Goal: Information Seeking & Learning: Compare options

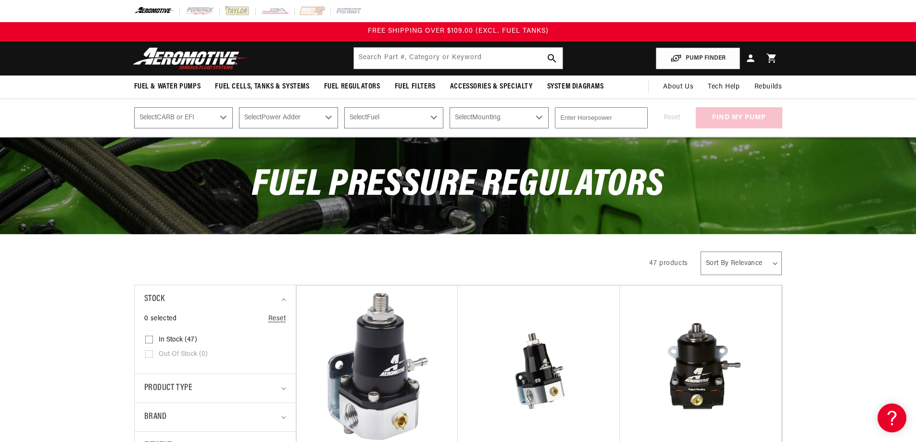
click at [175, 114] on select "Select CARB or EFI Carbureted Fuel Injected" at bounding box center [183, 117] width 99 height 21
select select "Carbureted"
click at [134, 107] on select "Select CARB or EFI Carbureted Fuel Injected" at bounding box center [183, 117] width 99 height 21
select select "Carbureted"
click at [292, 117] on select "Select Power Adder No - Naturally Aspirated Yes - Forced Induction" at bounding box center [288, 117] width 99 height 21
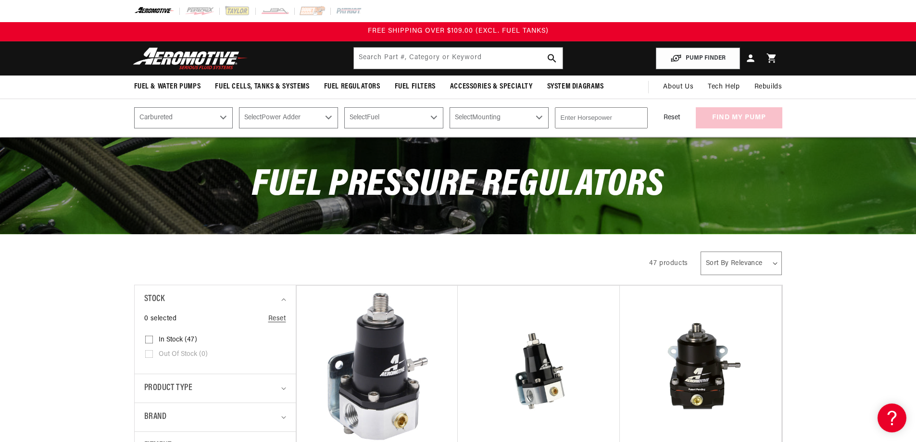
select select "No-Naturally-Aspirated"
click at [239, 107] on select "Select Power Adder No - Naturally Aspirated Yes - Forced Induction" at bounding box center [288, 117] width 99 height 21
select select "No-Naturally-Aspirated"
click at [390, 113] on select "Select Fuel E85 Gas" at bounding box center [393, 117] width 99 height 21
select select "Gas"
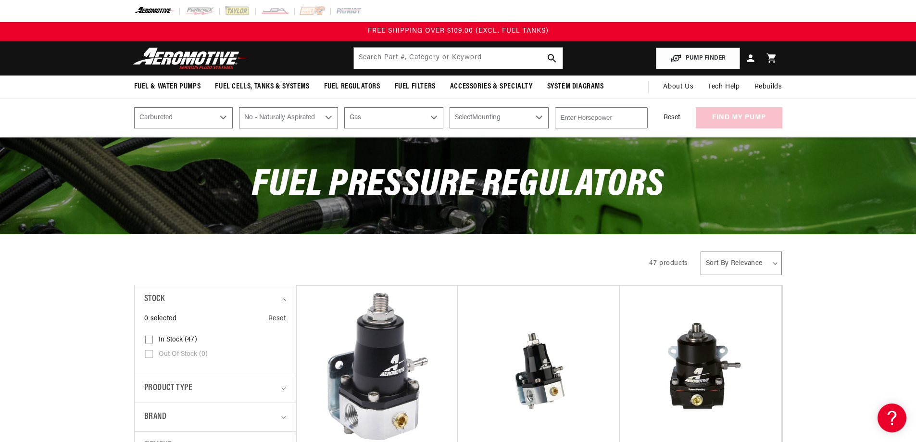
click at [344, 107] on select "Select Fuel E85 Gas" at bounding box center [393, 117] width 99 height 21
select select "Gas"
click at [493, 119] on select "Select Mounting External In-Tank" at bounding box center [499, 117] width 99 height 21
select select "External"
click at [450, 107] on select "Select Mounting External In-Tank" at bounding box center [499, 117] width 99 height 21
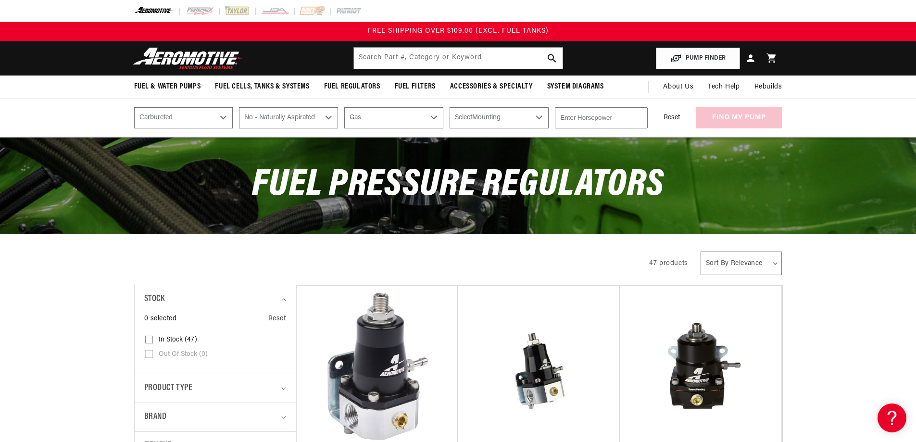
select select "External"
click at [586, 119] on input "number" at bounding box center [601, 117] width 93 height 21
type input "1"
click at [639, 117] on input "1" at bounding box center [601, 117] width 93 height 21
type input "400"
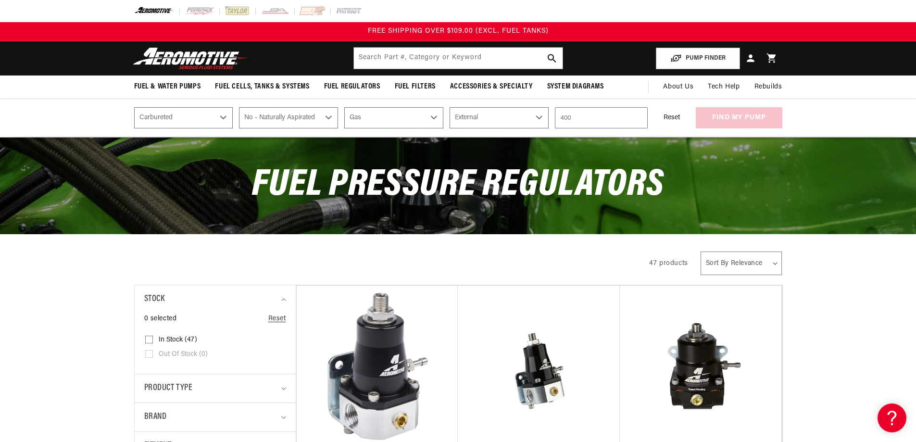
click at [793, 181] on div "Fuel Pressure Regulators" at bounding box center [458, 186] width 697 height 96
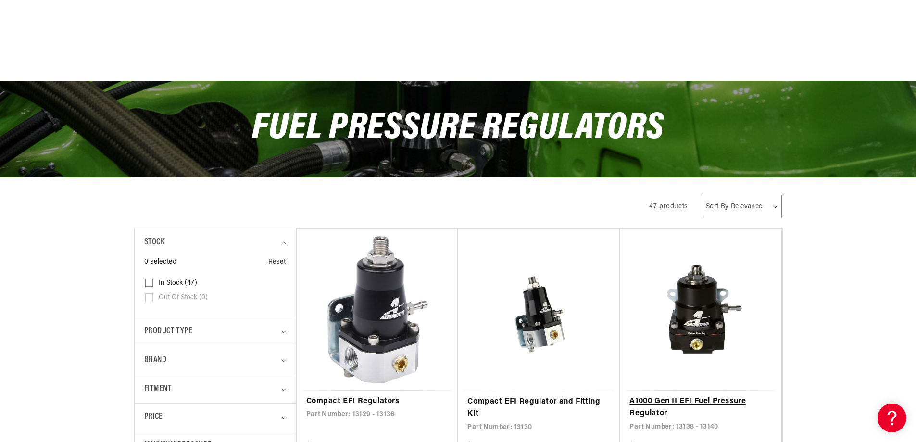
scroll to position [144, 0]
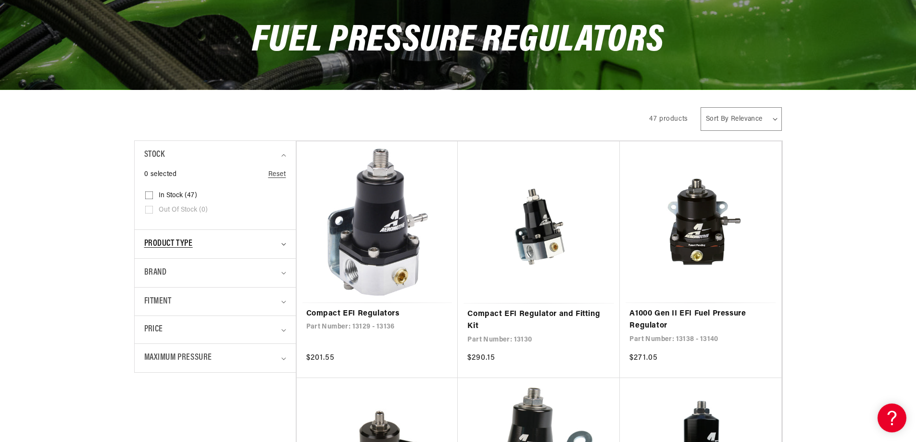
click at [282, 245] on icon "Product type (0 selected)" at bounding box center [283, 244] width 5 height 3
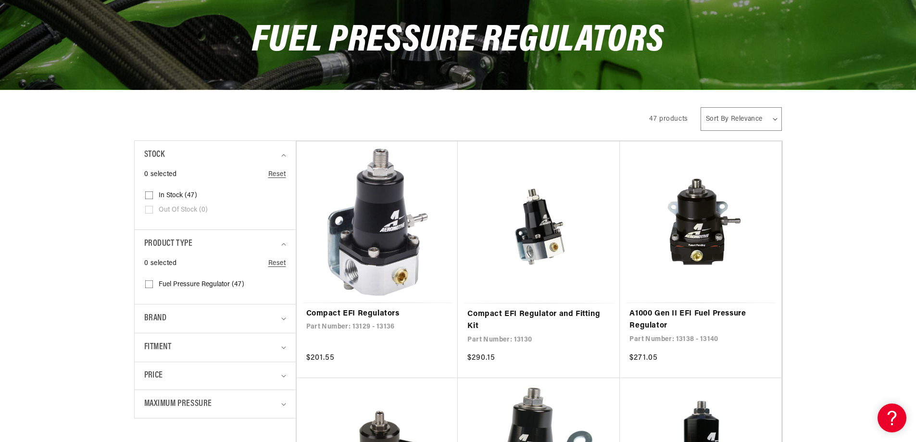
click at [214, 284] on span "Fuel Pressure Regulator (47)" at bounding box center [202, 284] width 86 height 9
click at [153, 284] on input "Fuel Pressure Regulator (47) Fuel Pressure Regulator (47 products)" at bounding box center [149, 286] width 8 height 8
checkbox input "true"
select select "Carbureted"
select select "No-Naturally-Aspirated"
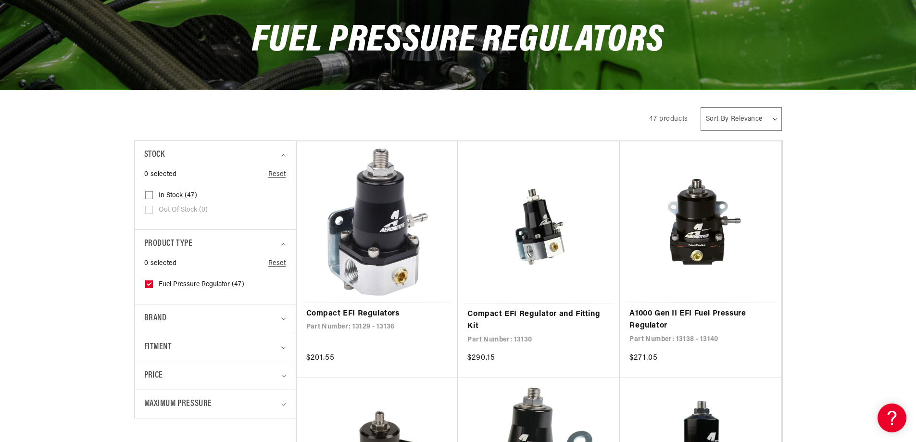
select select "Gas"
select select "External"
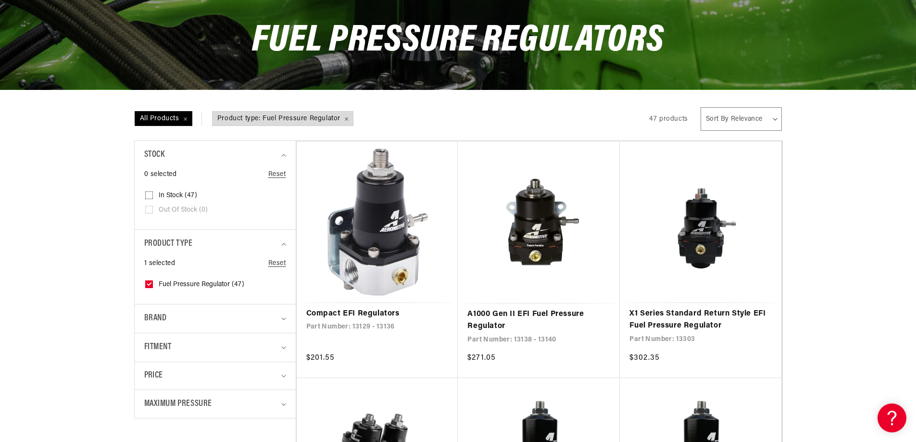
click at [286, 318] on details "Brand 0 selected Reset Brand Aeromotive (47) Aeromotive (47 products)" at bounding box center [215, 318] width 161 height 29
click at [283, 318] on icon "Brand (0 selected)" at bounding box center [283, 319] width 5 height 3
click at [148, 358] on input "Aeromotive (47) Aeromotive (47 products)" at bounding box center [149, 361] width 8 height 8
checkbox input "true"
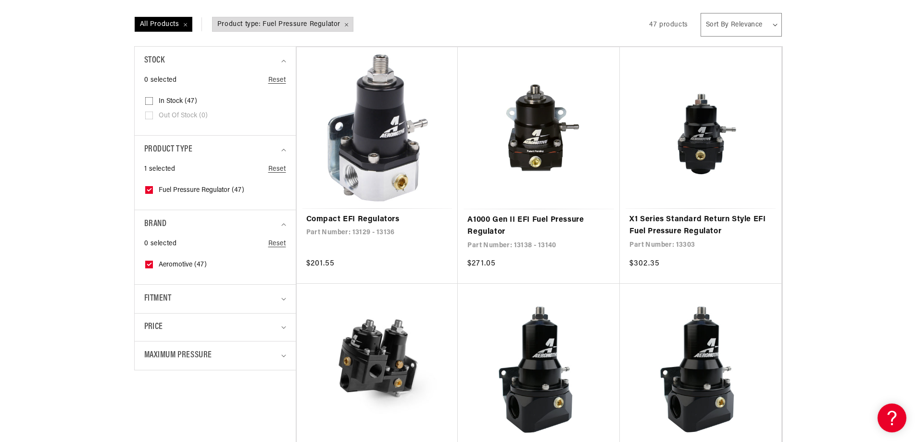
select select "Carbureted"
select select "No-Naturally-Aspirated"
select select "Gas"
select select "External"
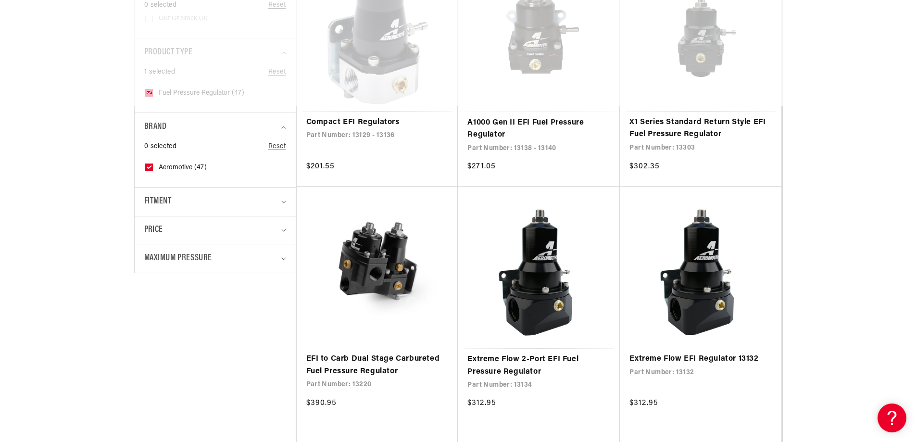
scroll to position [337, 0]
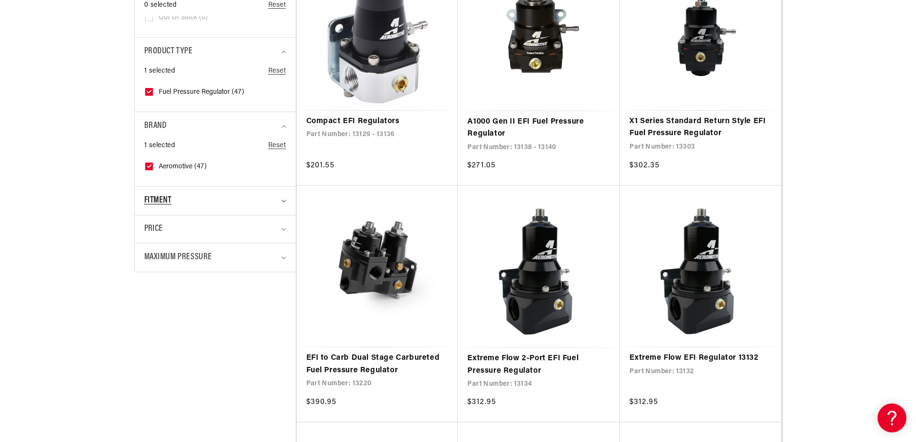
click at [250, 203] on div "Fitment" at bounding box center [211, 201] width 134 height 14
click at [149, 239] on input "Universal (42) Universal (42 products)" at bounding box center [149, 243] width 8 height 8
checkbox input "true"
select select "Carbureted"
select select "No-Naturally-Aspirated"
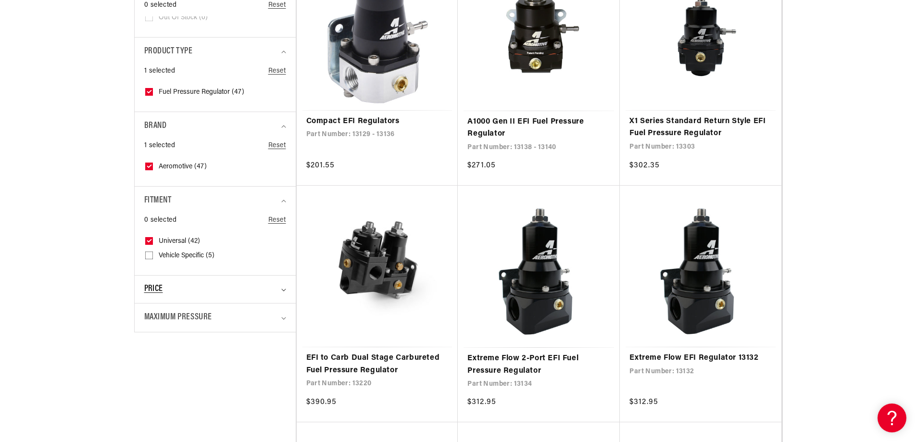
select select "Gas"
select select "External"
click at [282, 319] on icon "Maximum Pressure (0 selected)" at bounding box center [283, 318] width 5 height 3
click at [148, 386] on input "9 PSI (1) 9 PSI (1 product)" at bounding box center [149, 389] width 8 height 8
checkbox input "true"
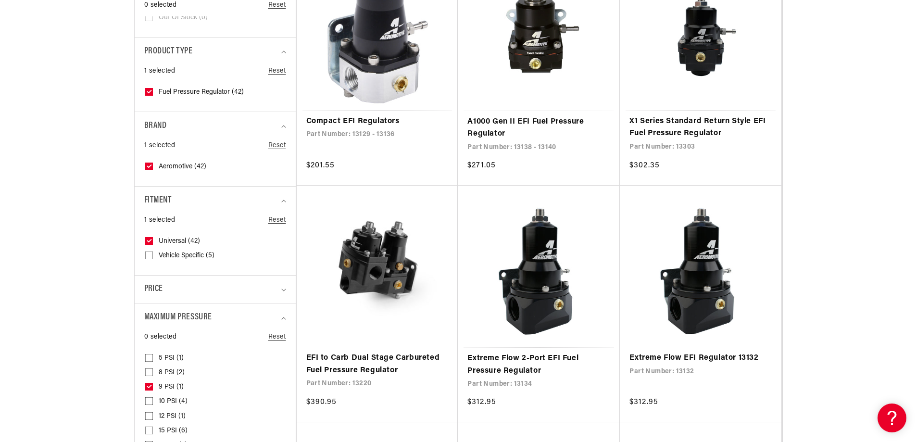
select select "Carbureted"
select select "No-Naturally-Aspirated"
select select "Gas"
select select "External"
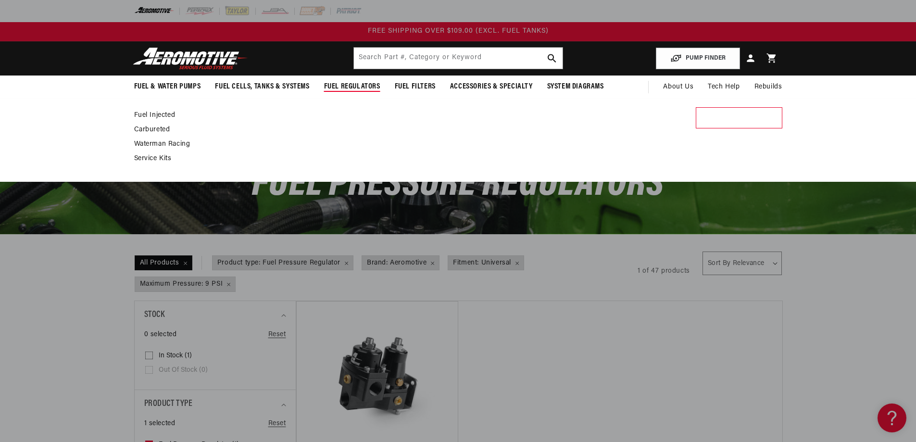
click at [355, 87] on span "Fuel Regulators" at bounding box center [352, 87] width 56 height 10
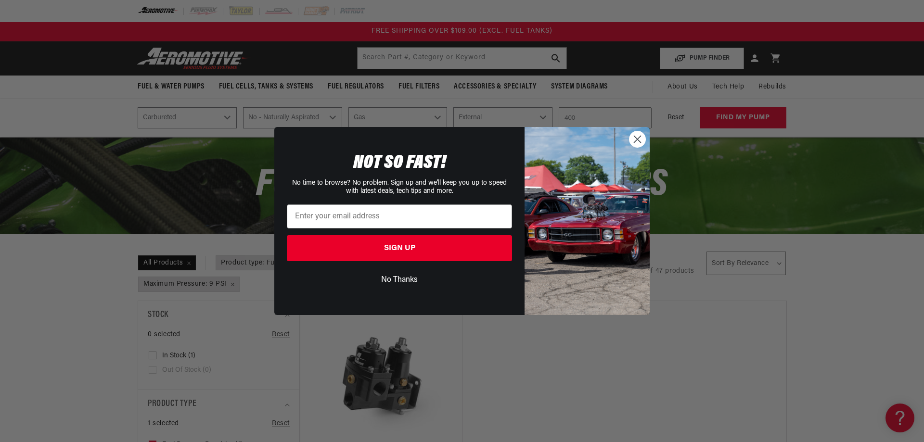
click at [636, 139] on icon "Close dialog" at bounding box center [637, 139] width 7 height 7
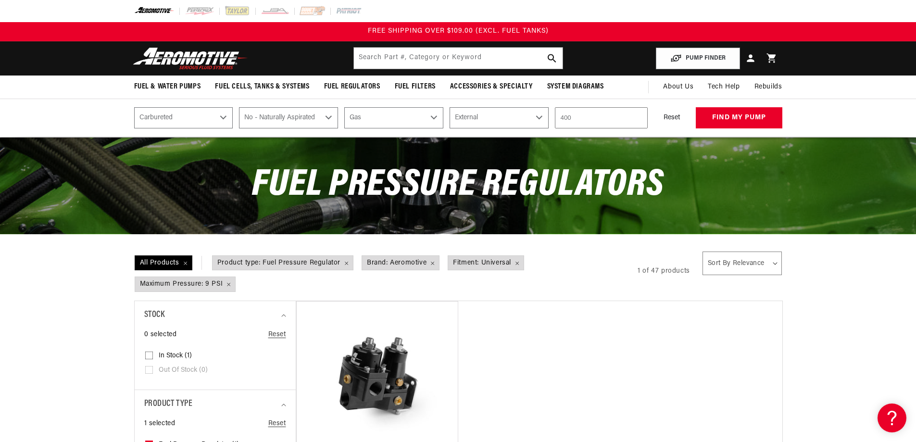
select select "Carbureted"
select select "No-Naturally-Aspirated"
select select "Gas"
select select "External"
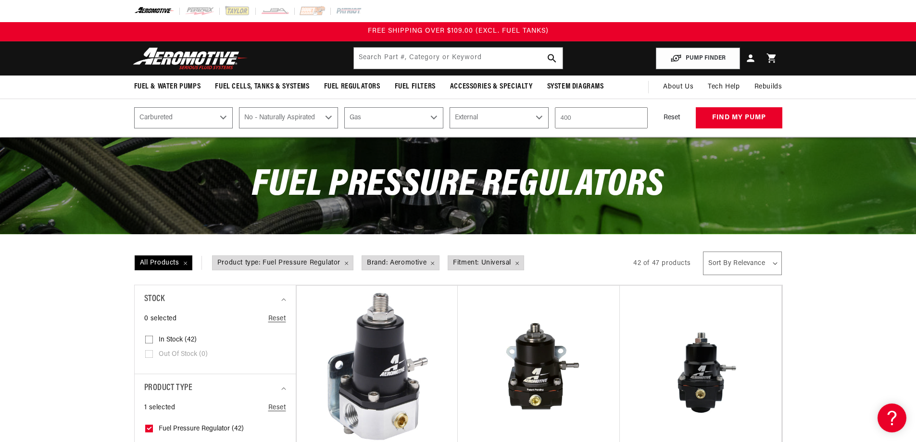
select select "Carbureted"
select select "No-Naturally-Aspirated"
select select "Gas"
select select "External"
select select "Carbureted"
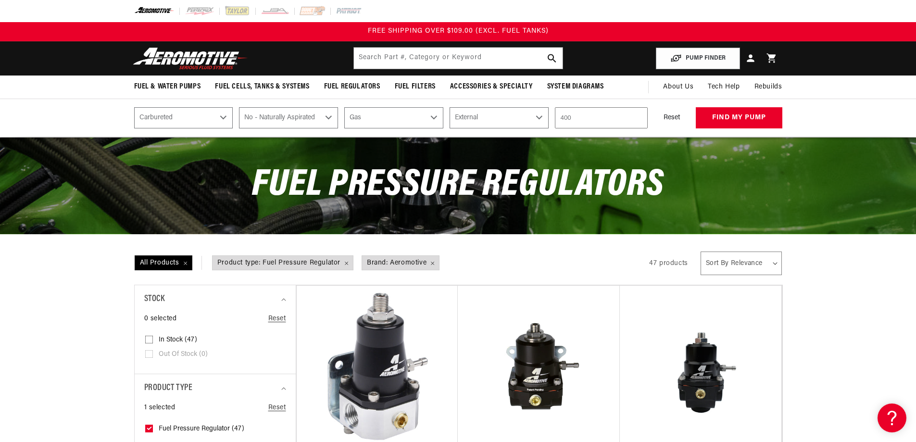
select select "No-Naturally-Aspirated"
select select "Gas"
select select "External"
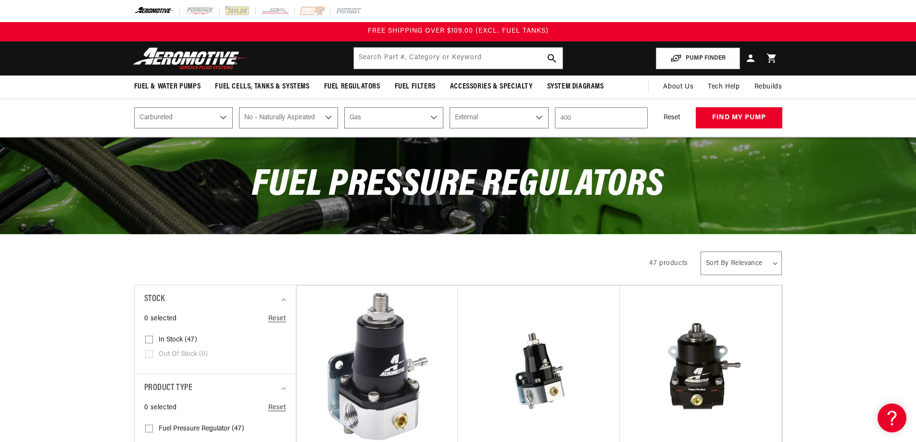
select select "Carbureted"
select select "No-Naturally-Aspirated"
select select "Gas"
select select "External"
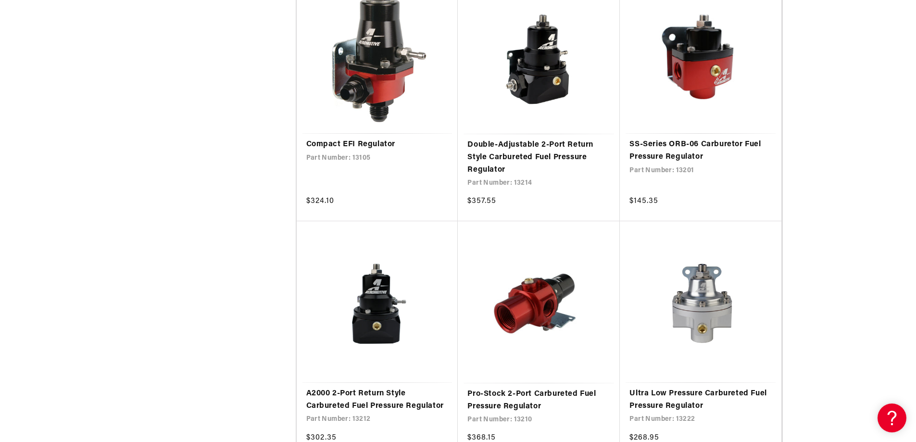
scroll to position [1539, 0]
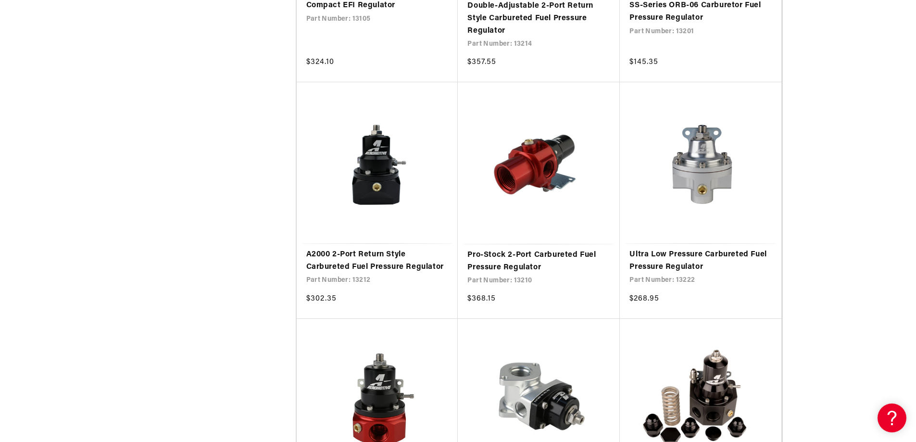
select select "Carbureted"
select select "No-Naturally-Aspirated"
select select "Gas"
select select "External"
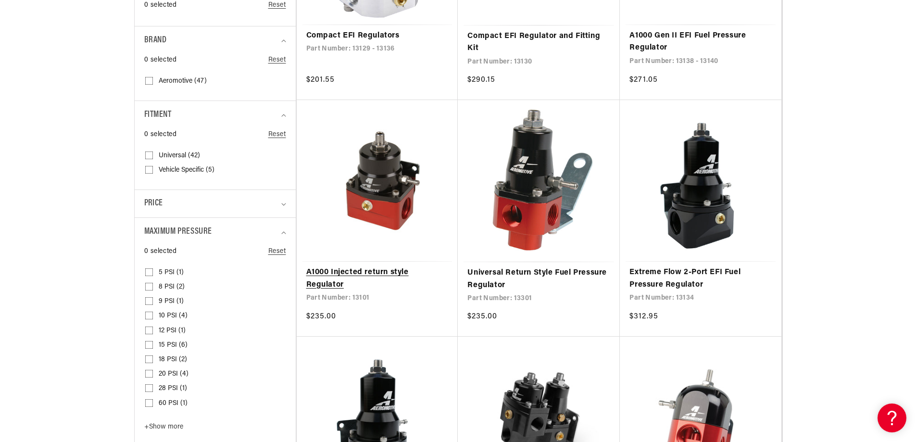
scroll to position [481, 0]
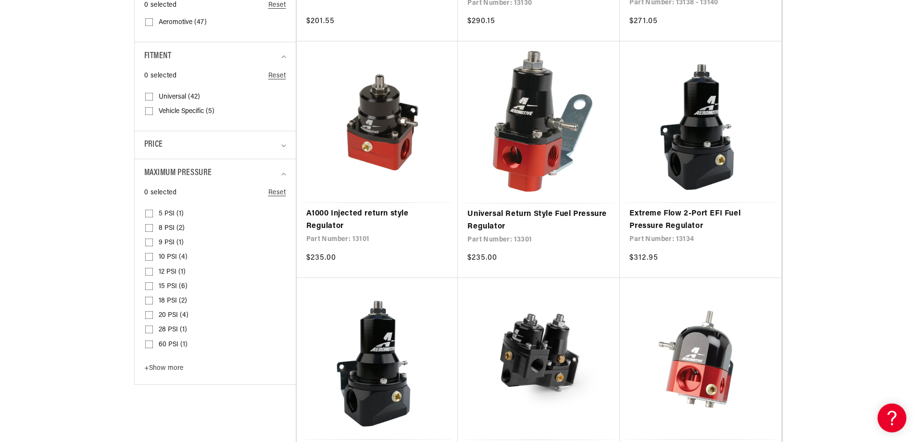
click at [151, 241] on input "9 PSI (1) 9 PSI (1 product)" at bounding box center [149, 245] width 8 height 8
checkbox input "true"
select select "Carbureted"
select select "No-Naturally-Aspirated"
select select "Gas"
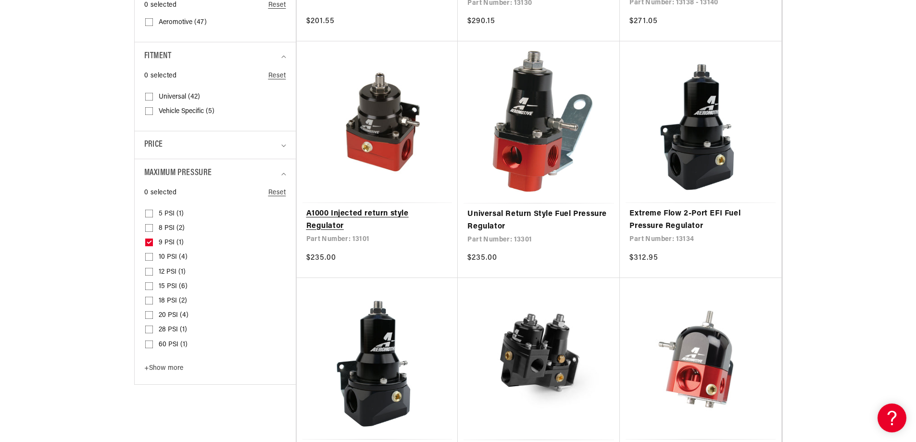
select select "External"
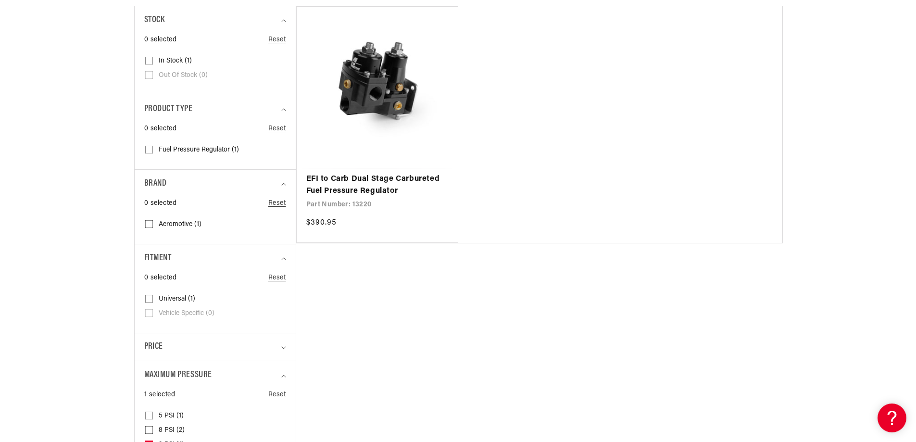
scroll to position [433, 0]
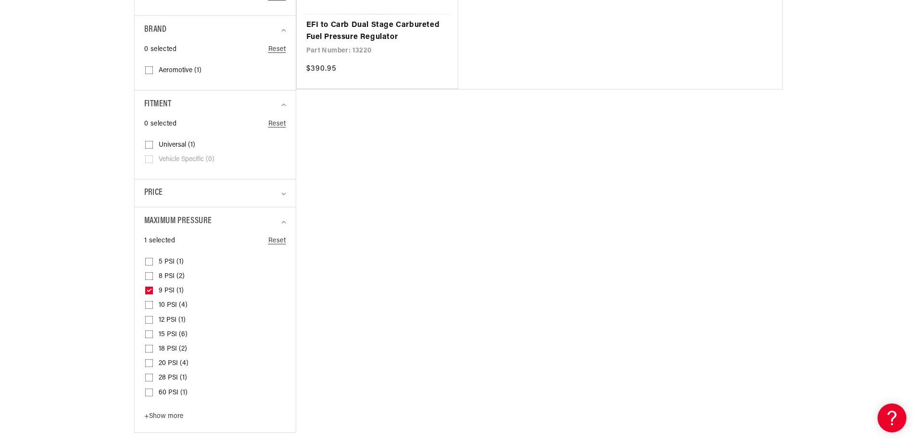
click at [146, 319] on input "12 PSI (1) 12 PSI (1 product)" at bounding box center [149, 322] width 8 height 8
checkbox input "true"
select select "Carbureted"
select select "No-Naturally-Aspirated"
select select "Gas"
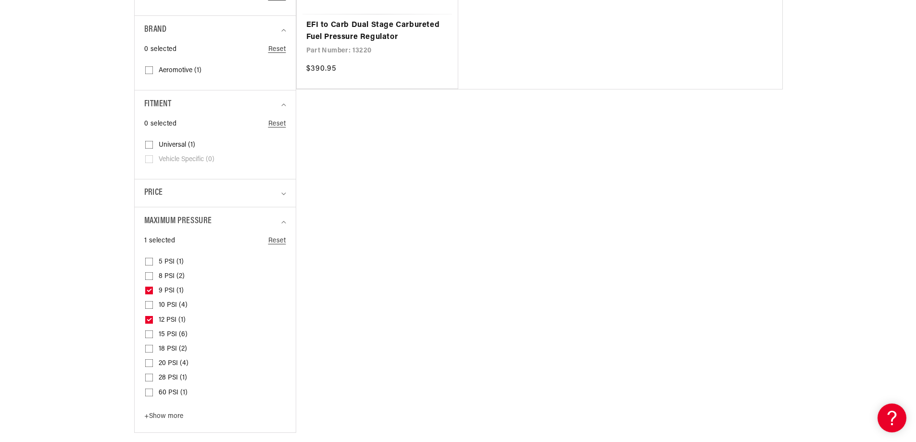
select select "External"
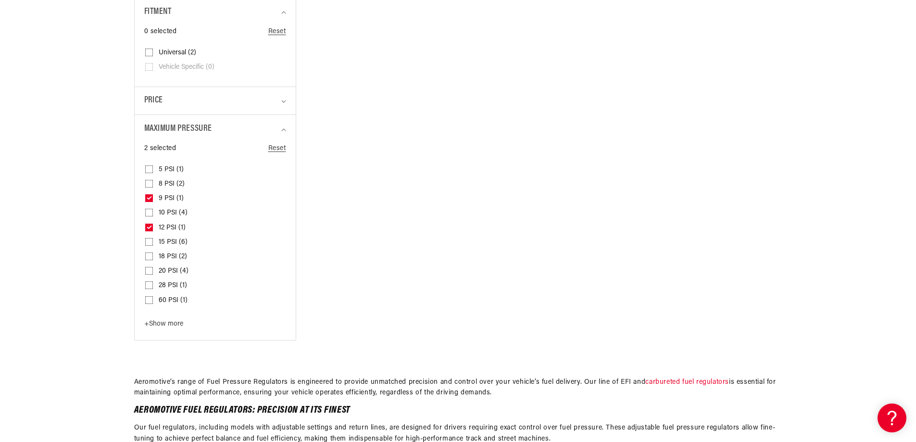
scroll to position [529, 0]
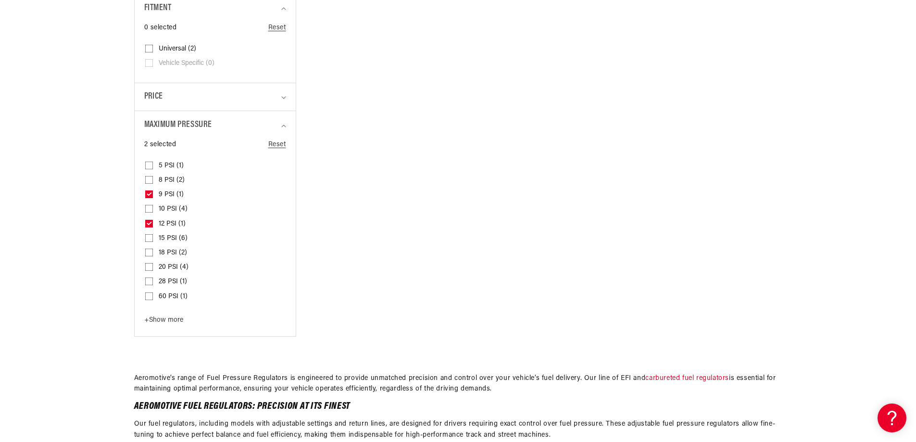
click at [150, 194] on icon at bounding box center [149, 193] width 5 height 3
click at [150, 194] on input "9 PSI (1) 9 PSI (1 product)" at bounding box center [149, 196] width 8 height 8
checkbox input "false"
select select "Carbureted"
select select "No-Naturally-Aspirated"
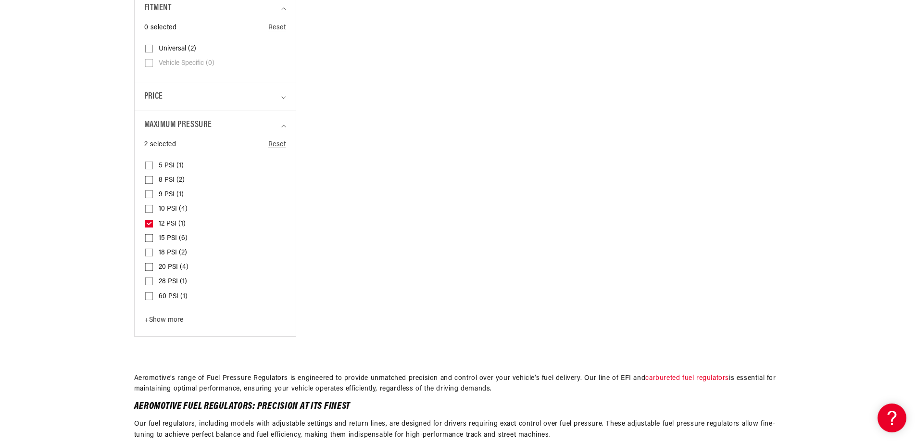
select select "Gas"
select select "External"
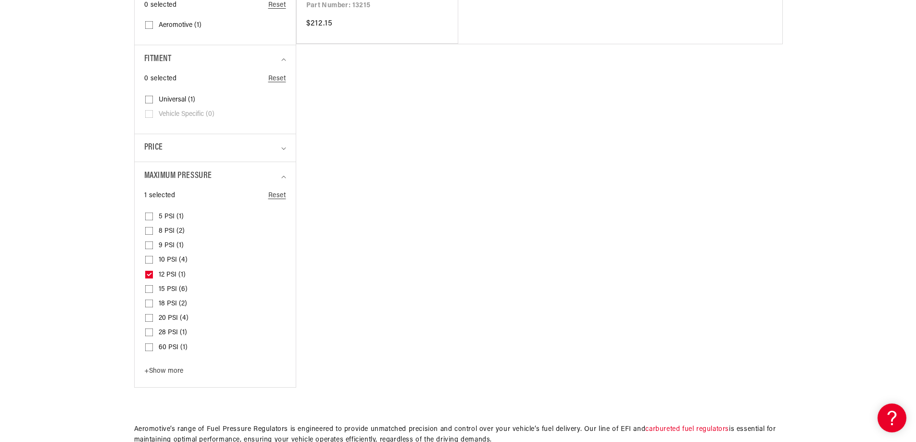
scroll to position [481, 0]
click at [149, 274] on input "12 PSI (1) 12 PSI (1 product)" at bounding box center [149, 274] width 8 height 8
checkbox input "false"
select select "Carbureted"
select select "No-Naturally-Aspirated"
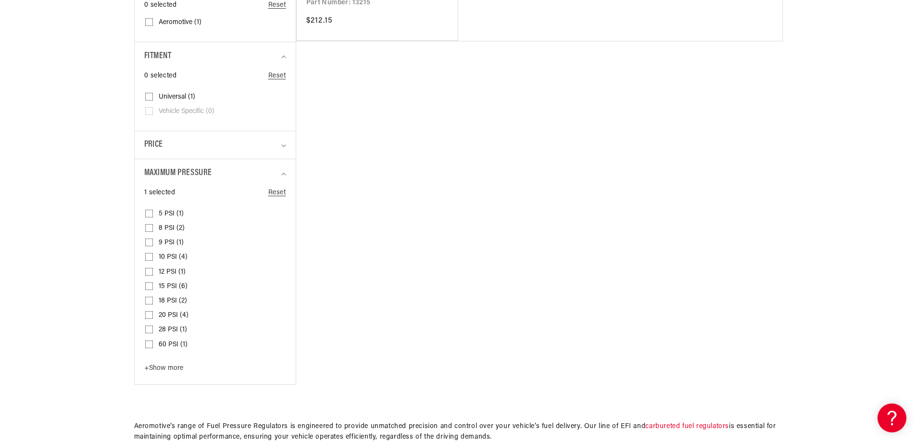
select select "Gas"
select select "External"
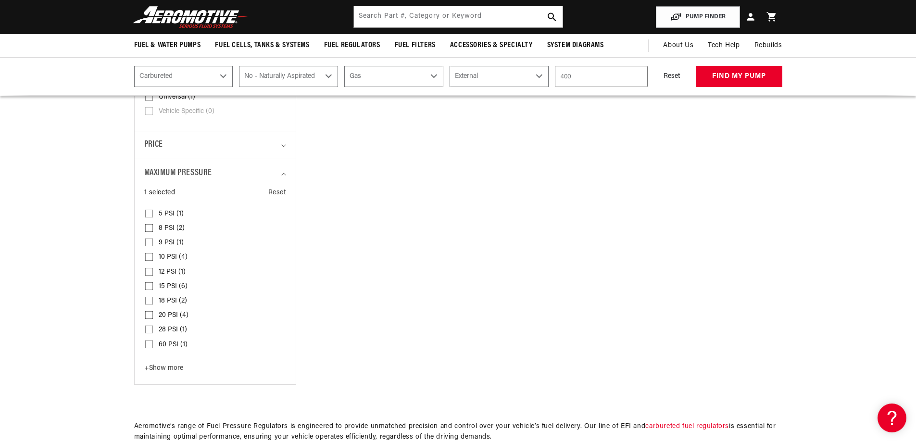
scroll to position [241, 0]
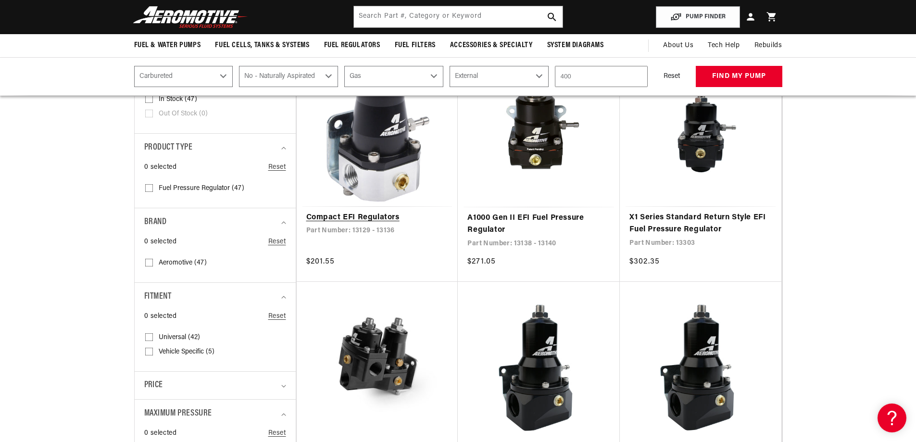
click at [360, 217] on link "Compact EFI Regulators" at bounding box center [377, 218] width 142 height 13
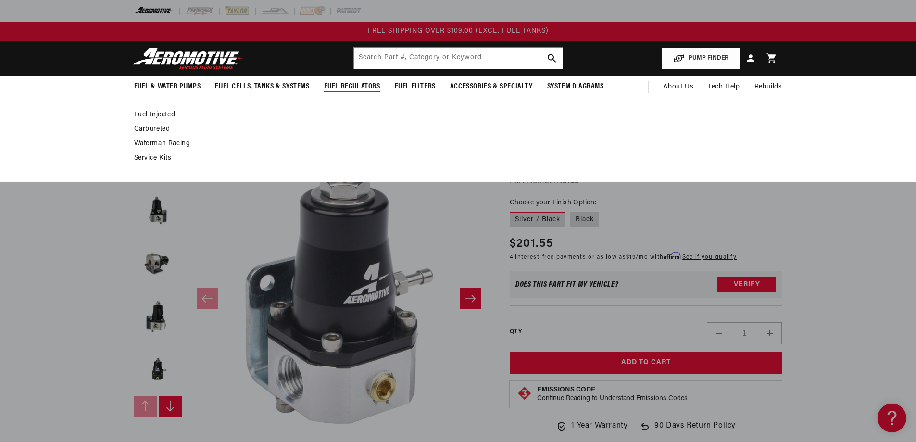
click at [346, 87] on span "Fuel Regulators" at bounding box center [352, 87] width 56 height 10
click at [155, 127] on link "Carbureted" at bounding box center [453, 129] width 639 height 9
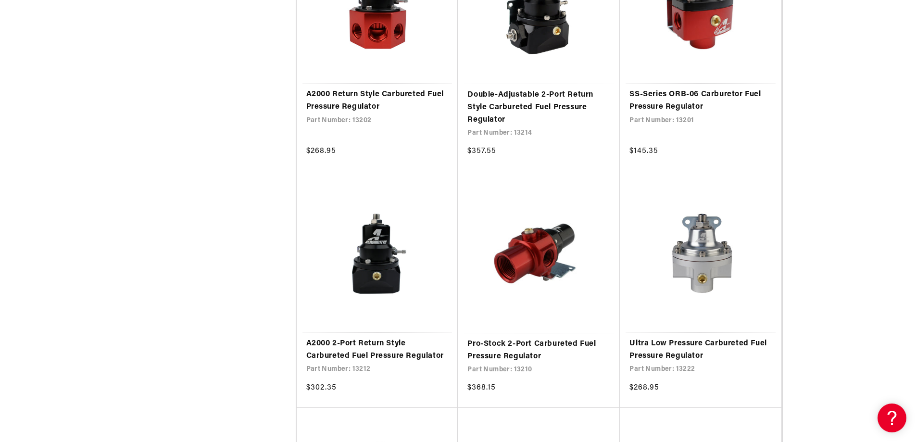
scroll to position [625, 0]
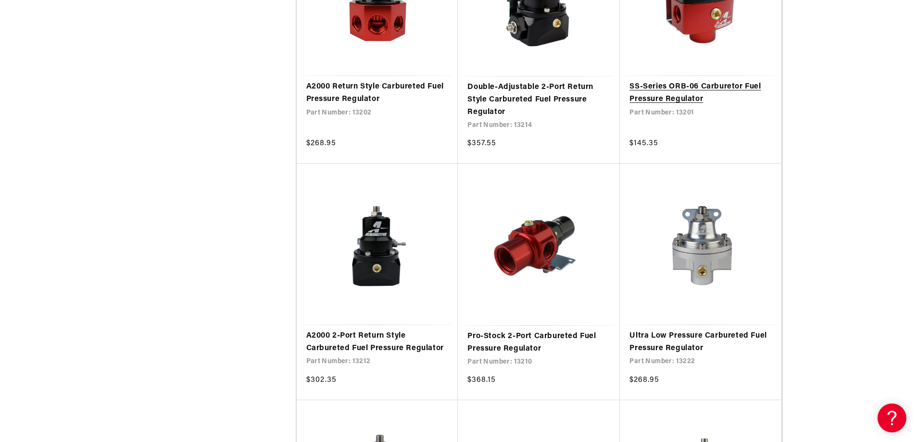
click at [670, 90] on link "SS-Series ORB-06 Carburetor Fuel Pressure Regulator" at bounding box center [701, 93] width 142 height 25
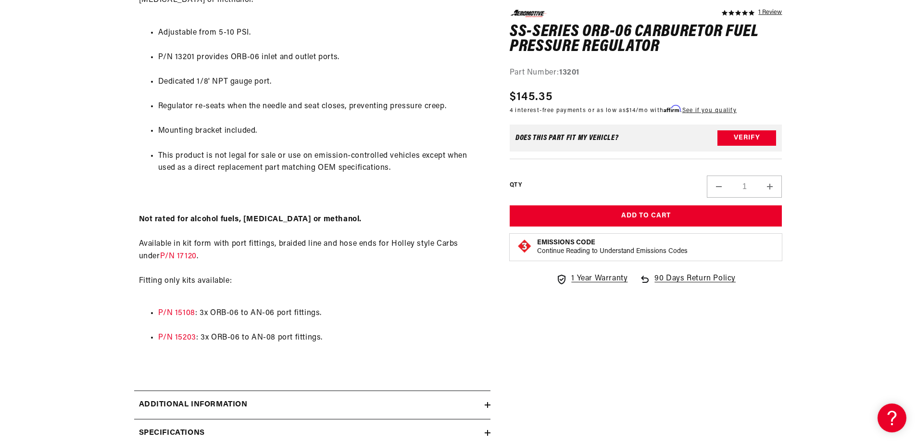
scroll to position [625, 0]
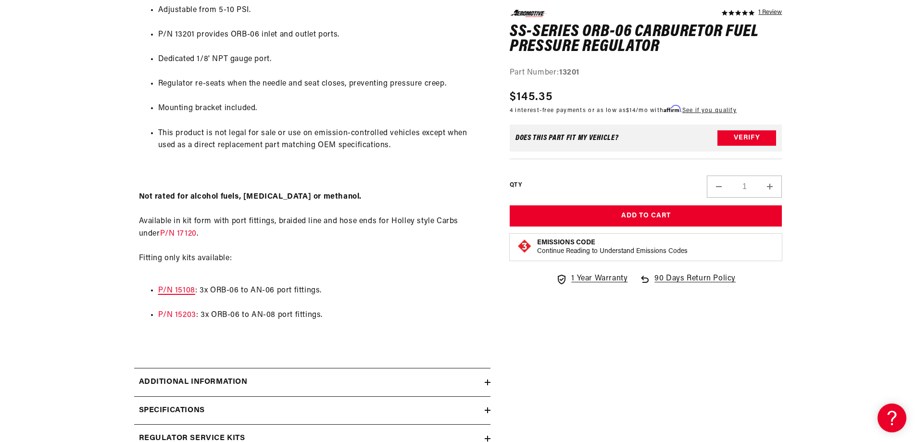
click at [183, 290] on link "P/N 15108" at bounding box center [176, 291] width 37 height 8
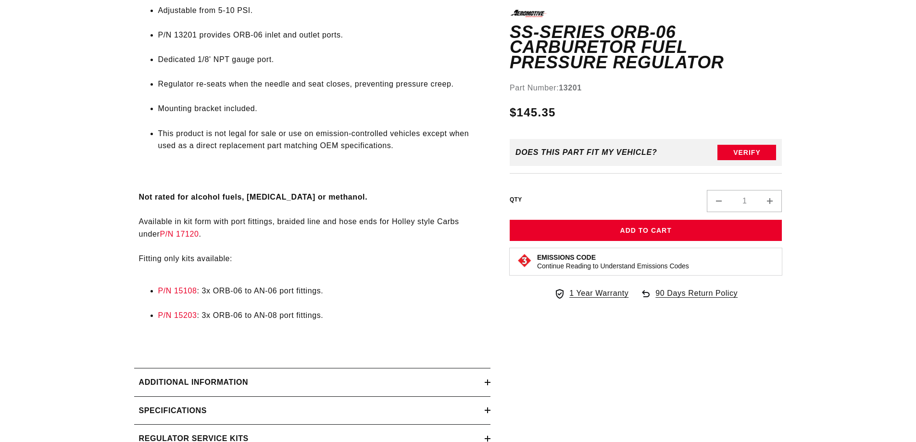
scroll to position [625, 0]
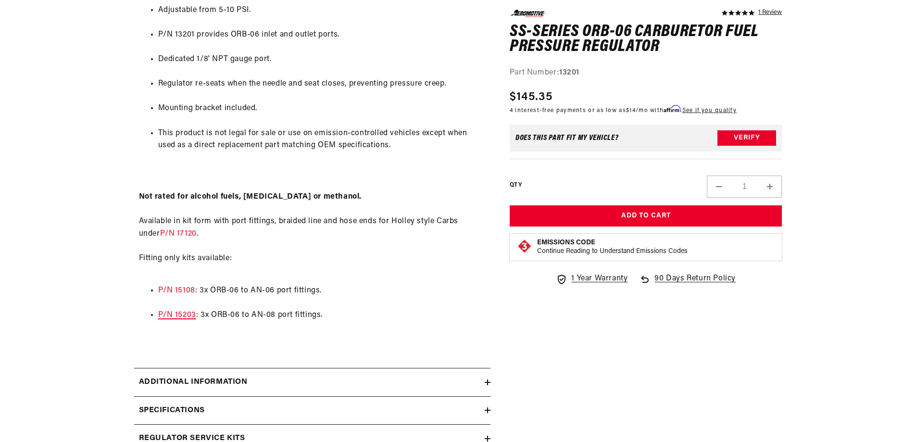
click at [173, 316] on link "P/N 15203" at bounding box center [177, 315] width 38 height 8
